Goal: Task Accomplishment & Management: Complete application form

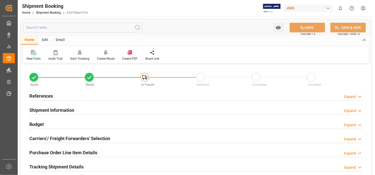
click at [34, 54] on icon at bounding box center [33, 52] width 5 height 5
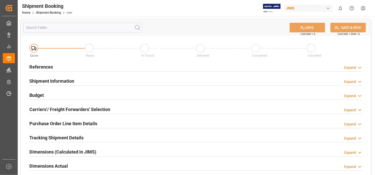
click at [44, 65] on h2 "References" at bounding box center [41, 66] width 24 height 7
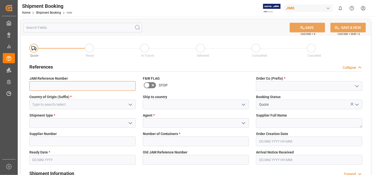
click at [114, 86] on input at bounding box center [82, 86] width 106 height 10
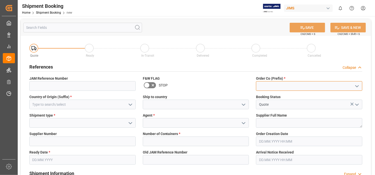
click at [277, 86] on input at bounding box center [309, 86] width 106 height 10
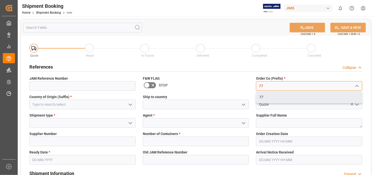
click at [276, 97] on div "77" at bounding box center [309, 97] width 106 height 11
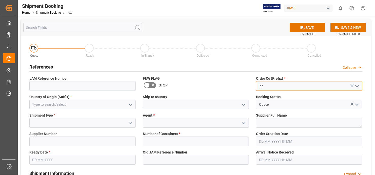
type input "77"
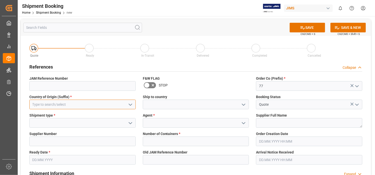
click at [89, 106] on input at bounding box center [82, 105] width 106 height 10
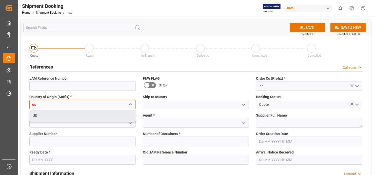
click at [81, 117] on div "US" at bounding box center [83, 115] width 106 height 11
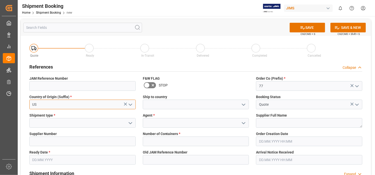
type input "US"
click at [130, 123] on polyline "open menu" at bounding box center [130, 123] width 3 height 2
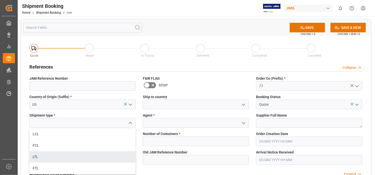
click at [97, 155] on div "LTL" at bounding box center [83, 156] width 106 height 11
type input "LTL"
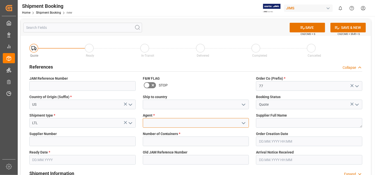
click at [193, 124] on input at bounding box center [196, 123] width 106 height 10
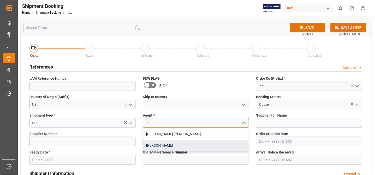
click at [179, 145] on div "[PERSON_NAME]" at bounding box center [196, 145] width 106 height 11
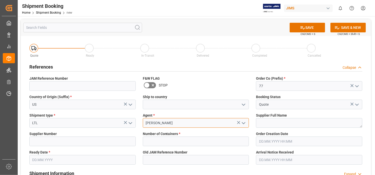
type input "[PERSON_NAME]"
click at [287, 125] on textarea at bounding box center [309, 123] width 106 height 10
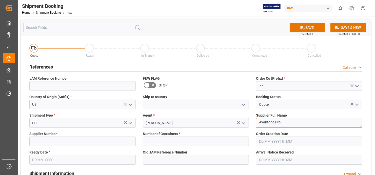
type textarea "Avantone Pro"
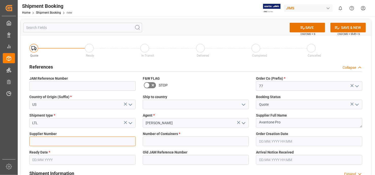
click at [117, 143] on input at bounding box center [82, 142] width 106 height 10
paste input "856356 O5 00077 669840 Avantone Pro. [DATE] 1697 13.65 CDN 10.00 USD M SSHUKLA"
type input "8"
paste input "669840"
type input "669840"
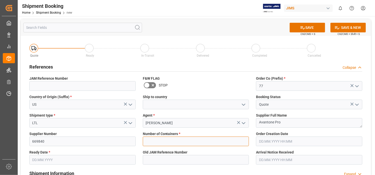
click at [189, 141] on input "text" at bounding box center [196, 142] width 106 height 10
type input "0"
click at [127, 159] on input "text" at bounding box center [82, 160] width 106 height 10
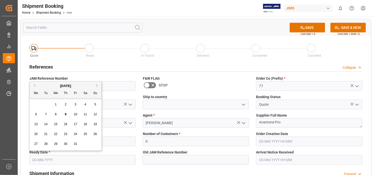
click at [65, 114] on span "9" at bounding box center [66, 115] width 2 height 4
type input "[DATE]"
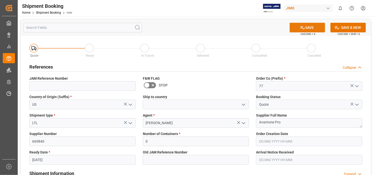
click at [307, 27] on button "SAVE" at bounding box center [306, 28] width 35 height 10
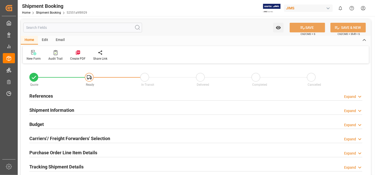
type input "0"
type input "[DATE]"
click at [44, 96] on h2 "References" at bounding box center [41, 96] width 24 height 7
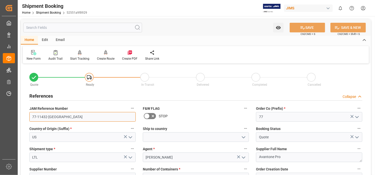
drag, startPoint x: 52, startPoint y: 117, endPoint x: 29, endPoint y: 116, distance: 23.0
click at [29, 116] on div "JAM Reference Number 77-11432-US" at bounding box center [82, 113] width 113 height 20
